Goal: Find specific page/section

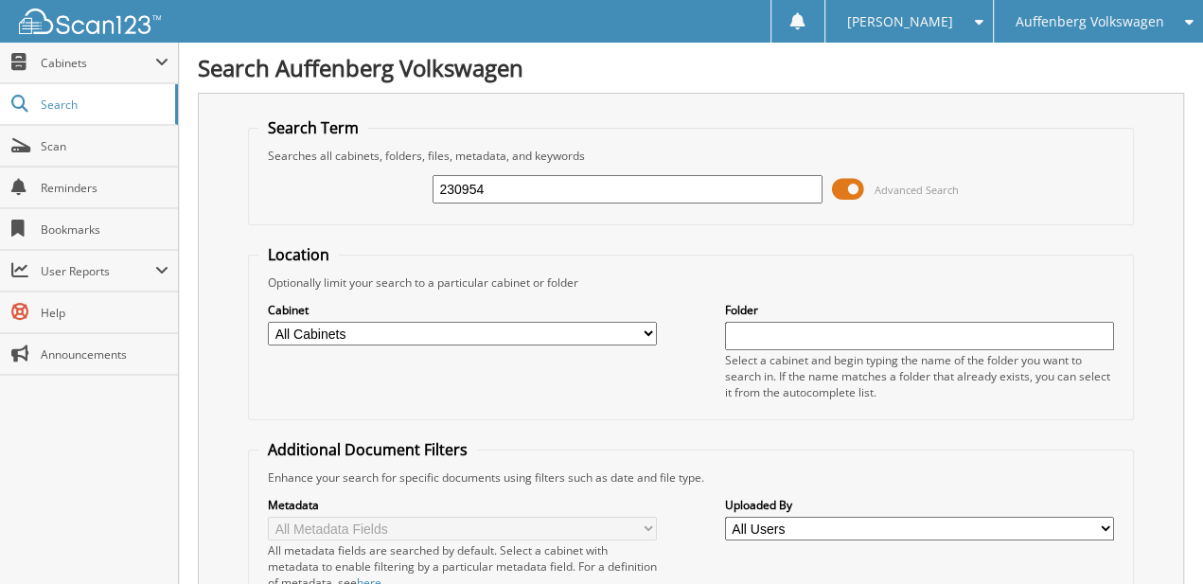
type input "230954"
click at [855, 176] on span at bounding box center [848, 189] width 32 height 28
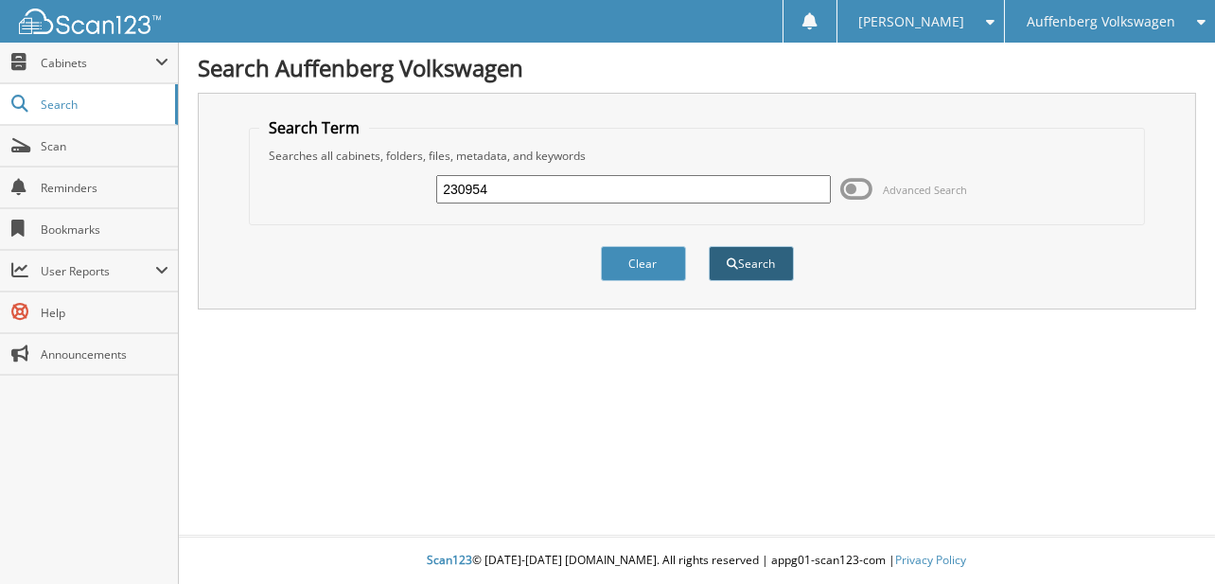
click at [746, 253] on button "Search" at bounding box center [751, 263] width 85 height 35
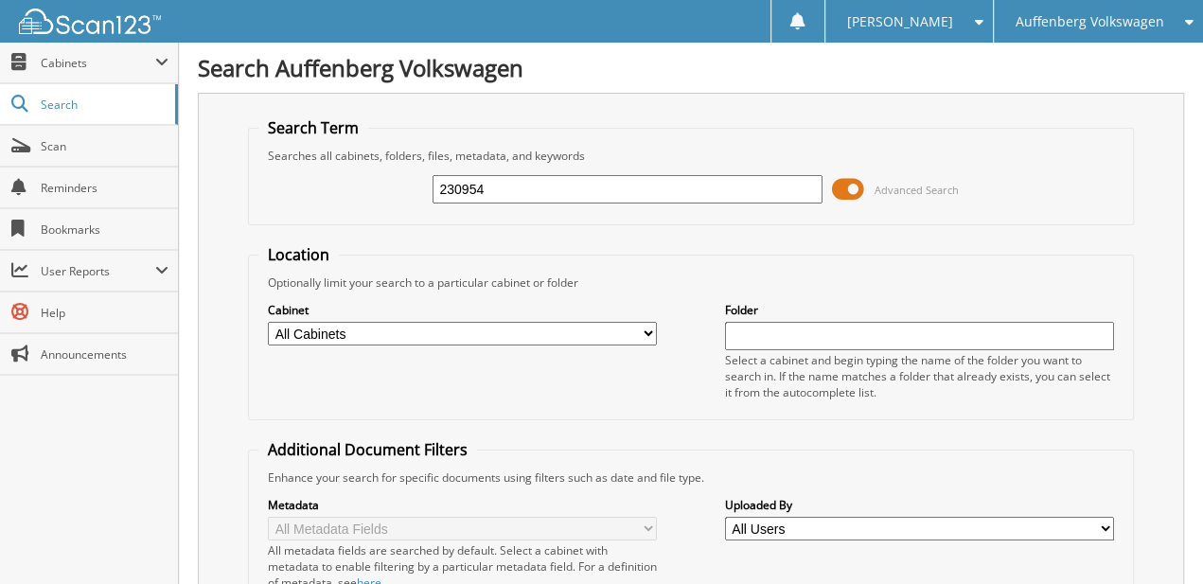
click at [810, 207] on div "230954 Advanced Search" at bounding box center [690, 189] width 865 height 51
click at [843, 185] on span at bounding box center [848, 189] width 32 height 28
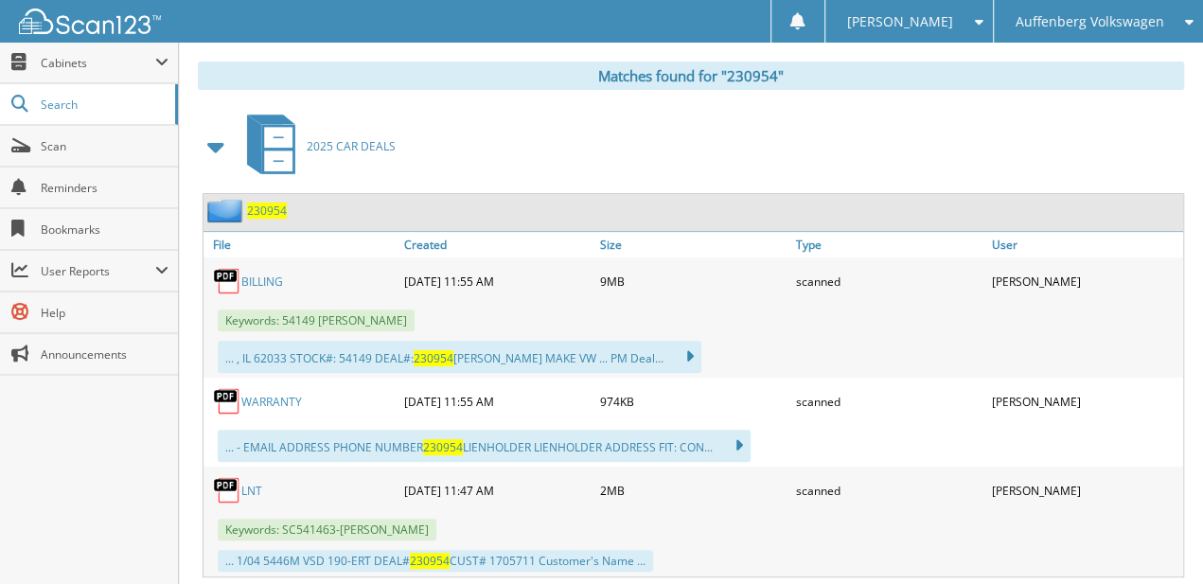
drag, startPoint x: 720, startPoint y: 191, endPoint x: 708, endPoint y: 323, distance: 132.1
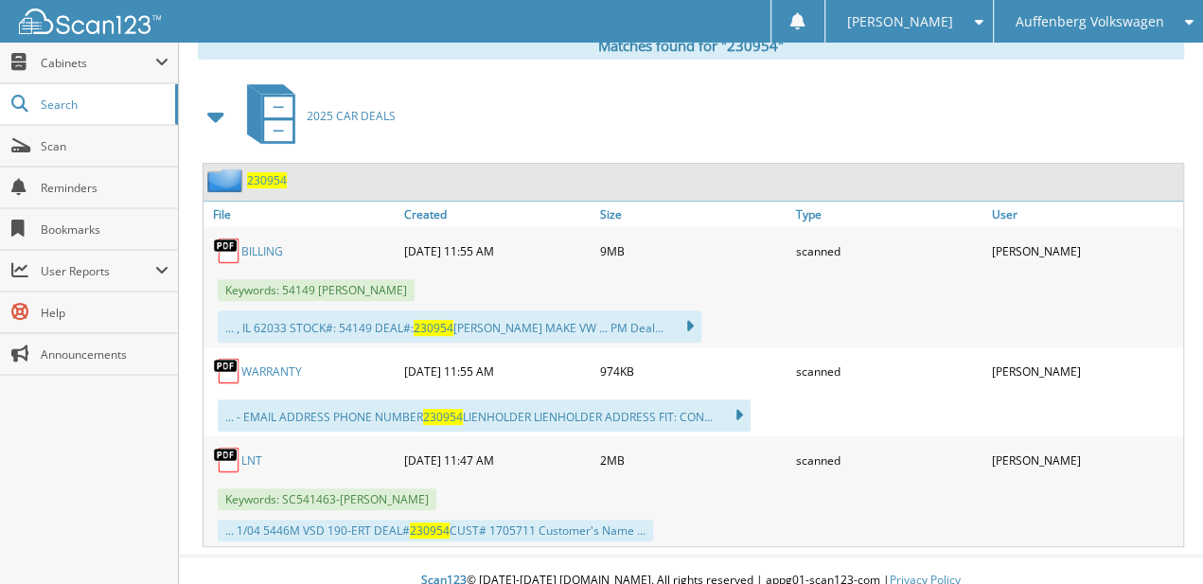
click at [250, 243] on link "BILLING" at bounding box center [262, 251] width 42 height 16
